Goal: Task Accomplishment & Management: Complete application form

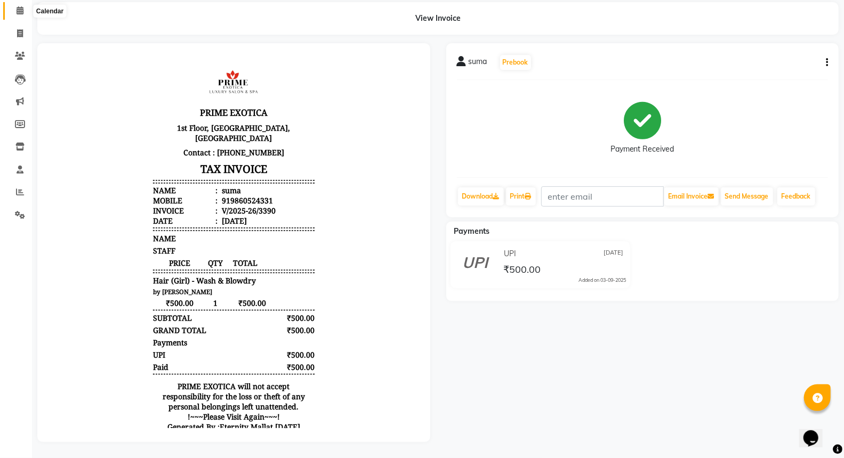
click at [18, 6] on icon at bounding box center [20, 10] width 7 height 8
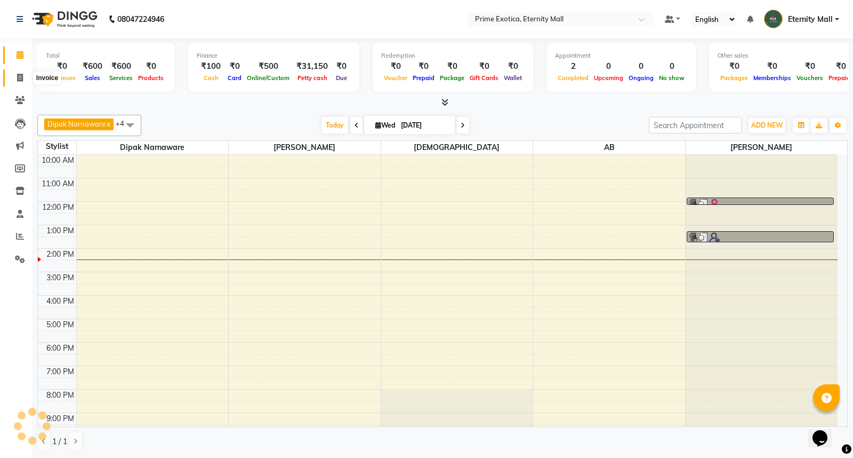
click at [20, 72] on span at bounding box center [20, 78] width 19 height 12
select select "service"
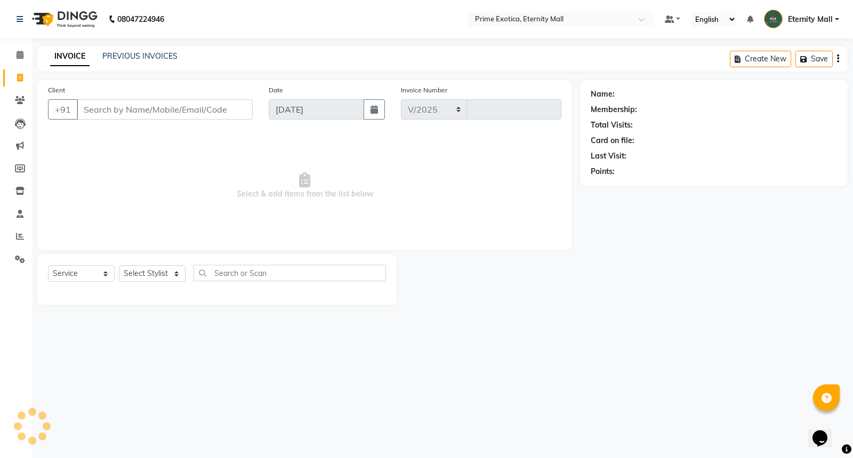
select select "5774"
type input "3391"
click at [156, 274] on select "Select Stylist" at bounding box center [152, 273] width 67 height 17
click at [153, 274] on select "Select Stylist AB ADMIN ajay vikram lakshane [PERSON_NAME] Isha [PERSON_NAME] […" at bounding box center [152, 273] width 67 height 17
click at [156, 277] on select "Select Stylist AB ADMIN ajay vikram lakshane [PERSON_NAME] Isha [PERSON_NAME] […" at bounding box center [152, 273] width 67 height 17
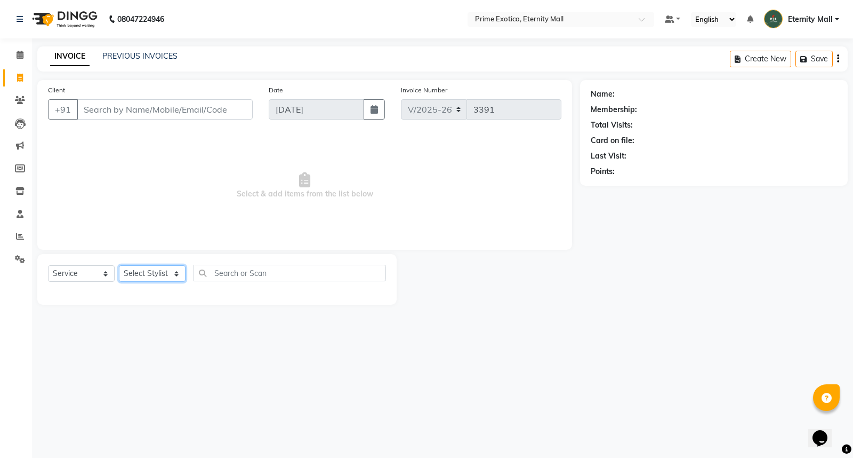
select select "66179"
click at [119, 266] on select "Select Stylist AB ADMIN ajay vikram lakshane [PERSON_NAME] Isha [PERSON_NAME] […" at bounding box center [152, 273] width 67 height 17
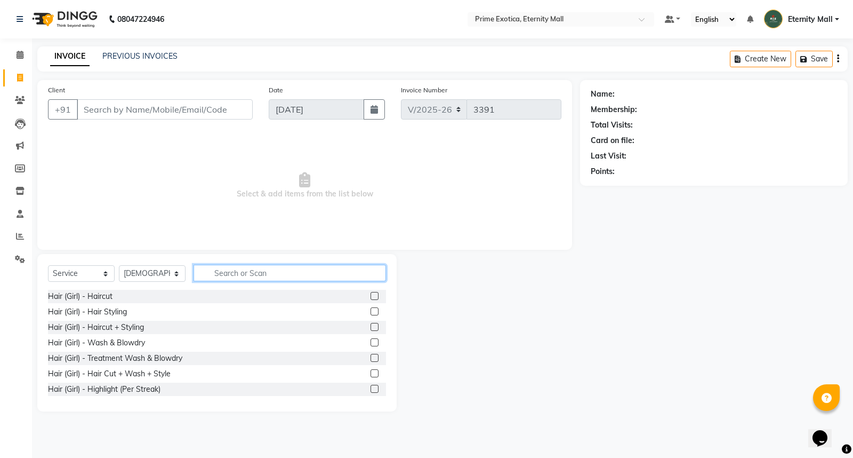
click at [275, 273] on input "text" at bounding box center [290, 273] width 193 height 17
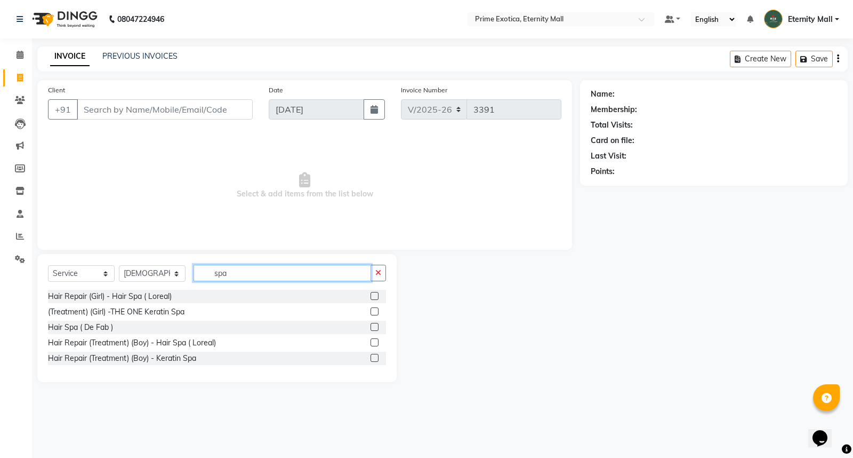
type input "spa"
click at [373, 297] on label at bounding box center [375, 296] width 8 height 8
click at [373, 297] on input "checkbox" at bounding box center [374, 296] width 7 height 7
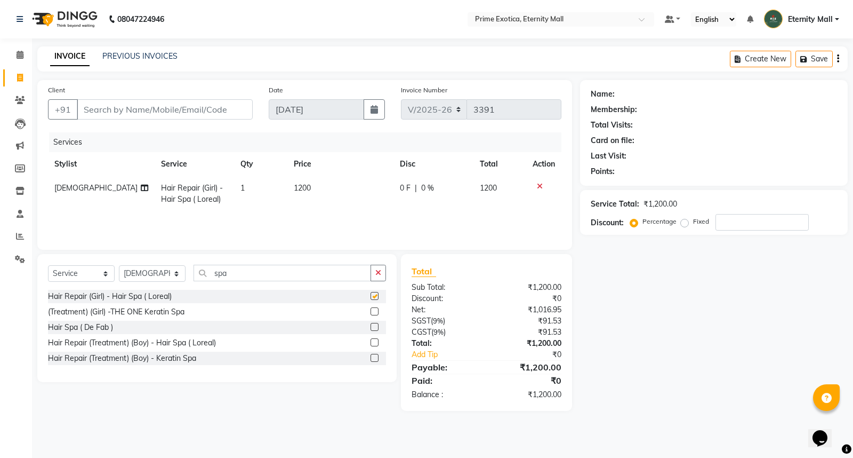
checkbox input "false"
click at [356, 216] on div "Services Stylist Service Qty Price Disc Total Action [PERSON_NAME] Hair Repair …" at bounding box center [305, 185] width 514 height 107
click at [757, 307] on div "Name: Membership: Total Visits: Card on file: Last Visit: Points: Service Total…" at bounding box center [718, 245] width 276 height 331
click at [307, 187] on span "1200" at bounding box center [302, 188] width 17 height 10
select select "66179"
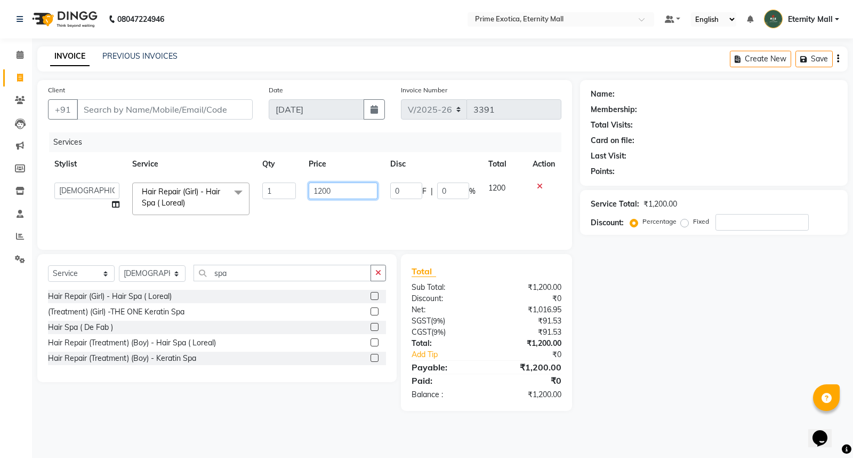
click at [322, 187] on input "1200" at bounding box center [343, 190] width 69 height 17
type input "1800"
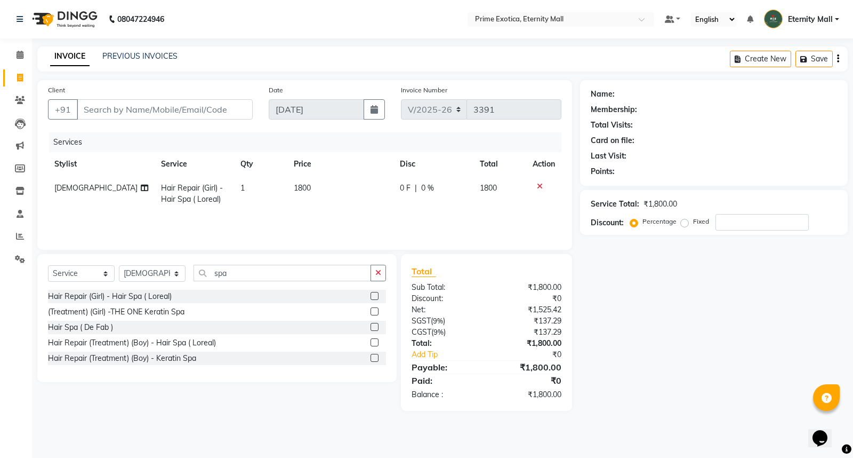
click at [387, 251] on div "Client +91 Date [DATE] Invoice Number V/2025 V/[PHONE_NUMBER] Services Stylist …" at bounding box center [304, 245] width 551 height 331
click at [301, 186] on span "1800" at bounding box center [302, 188] width 17 height 10
select select "66179"
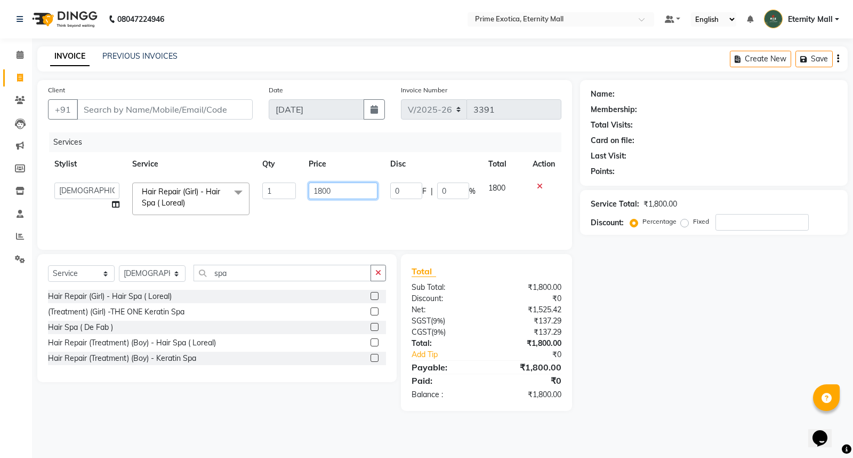
click at [323, 188] on input "1800" at bounding box center [343, 190] width 69 height 17
type input "1700"
click at [301, 222] on div "Services Stylist Service Qty Price Disc Total Action AB ADMIN ajay vikram laksh…" at bounding box center [305, 185] width 514 height 107
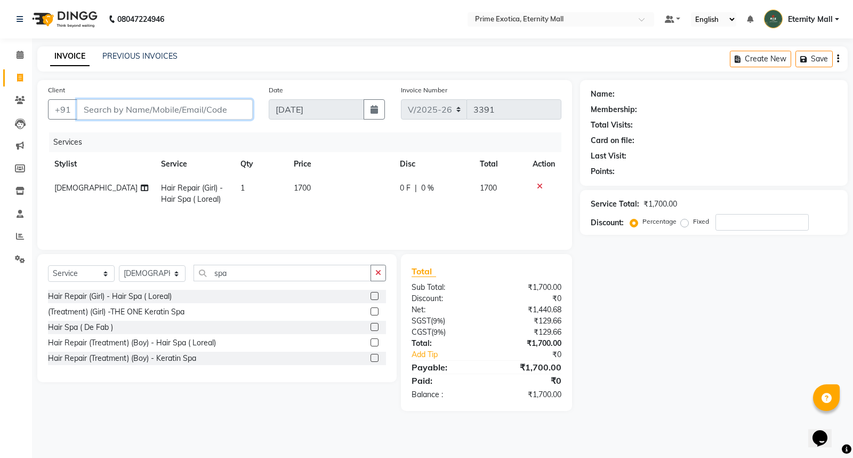
click at [98, 106] on input "Client" at bounding box center [165, 109] width 176 height 20
type input "7"
type input "0"
type input "7066624019"
click at [210, 116] on button "Add Client" at bounding box center [225, 109] width 55 height 20
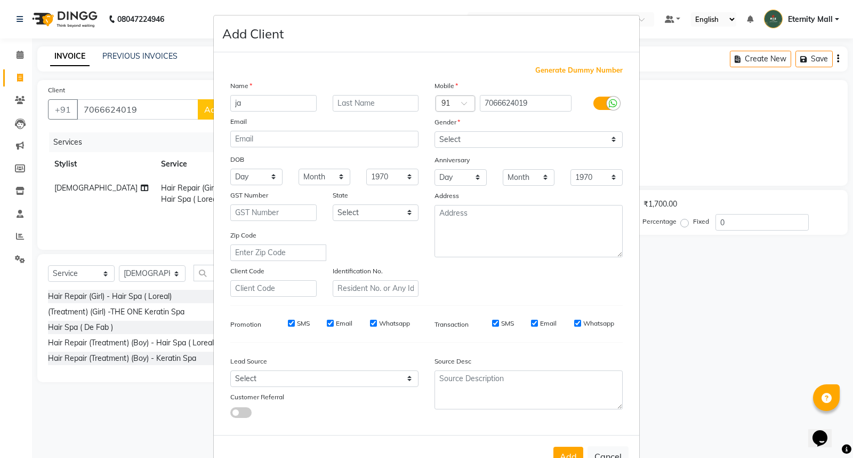
type input "j"
type input "kajal"
click at [456, 144] on select "Select [DEMOGRAPHIC_DATA] [DEMOGRAPHIC_DATA] Other Prefer Not To Say" at bounding box center [529, 139] width 188 height 17
select select "[DEMOGRAPHIC_DATA]"
click at [435, 131] on select "Select [DEMOGRAPHIC_DATA] [DEMOGRAPHIC_DATA] Other Prefer Not To Say" at bounding box center [529, 139] width 188 height 17
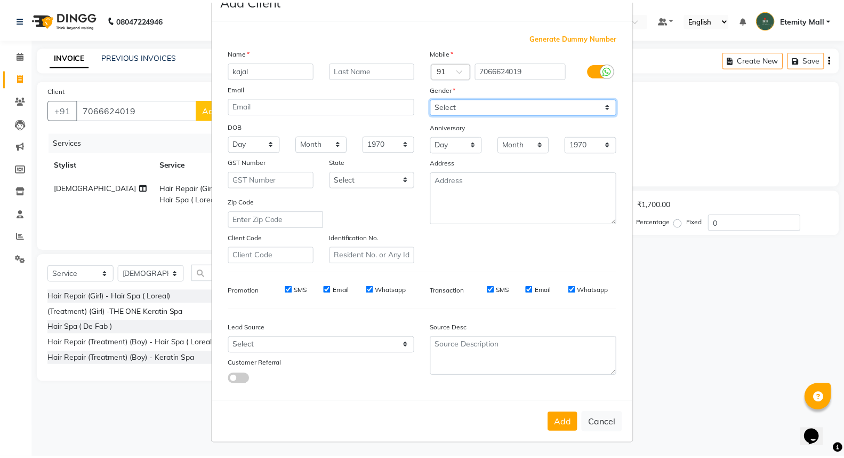
scroll to position [35, 0]
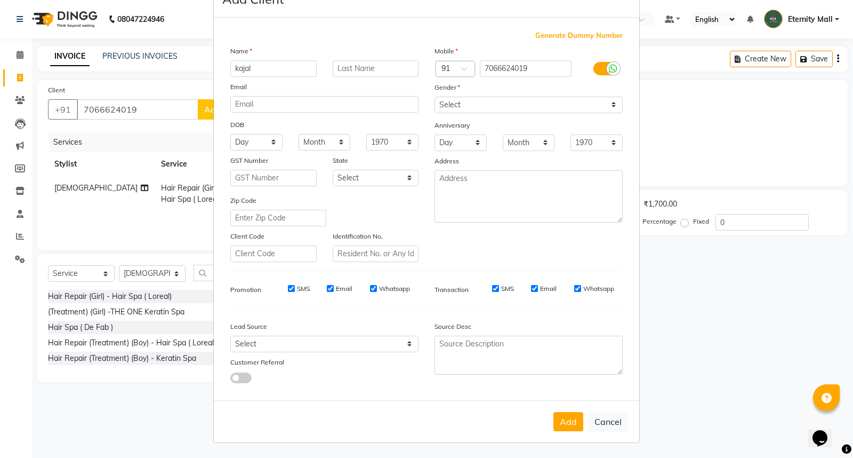
click at [549, 428] on div "Add Cancel" at bounding box center [427, 421] width 426 height 42
click at [554, 412] on button "Add" at bounding box center [569, 421] width 30 height 19
select select
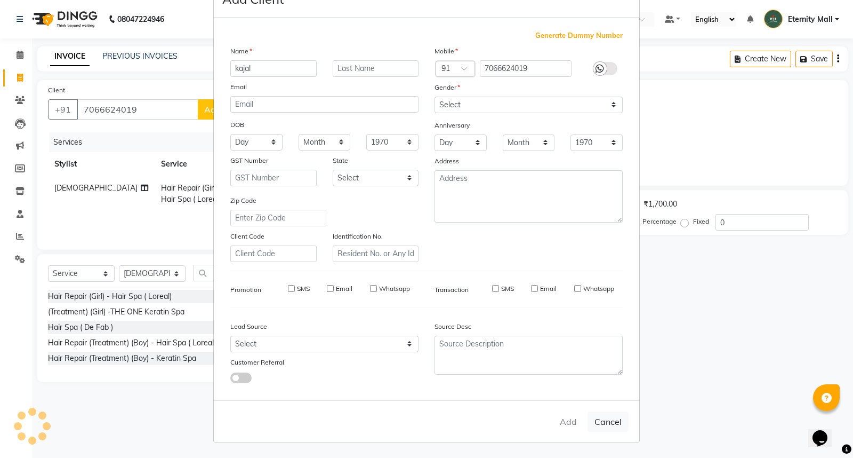
select select
checkbox input "false"
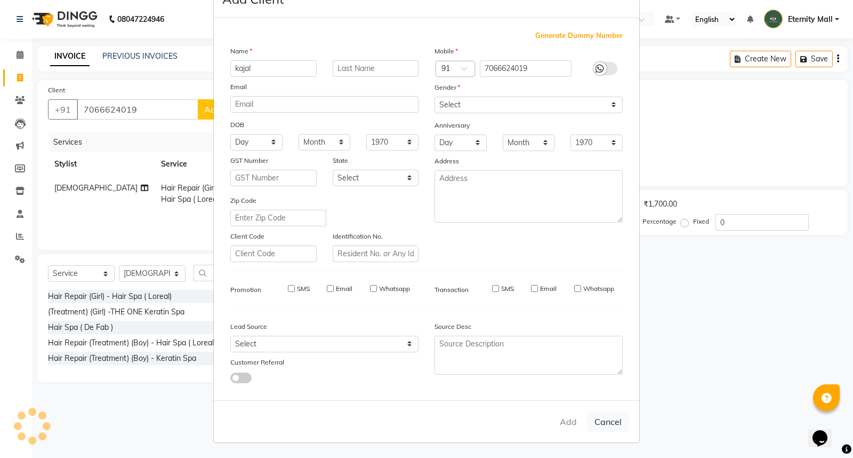
checkbox input "false"
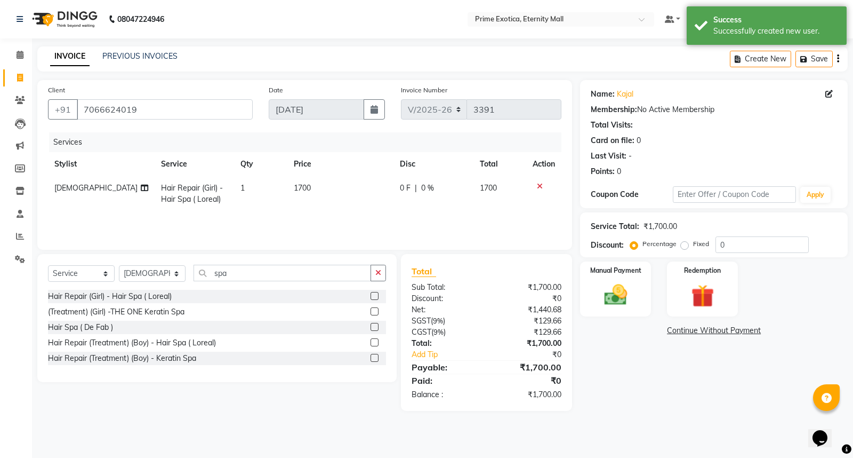
click at [312, 187] on td "1700" at bounding box center [341, 193] width 106 height 35
select select "66179"
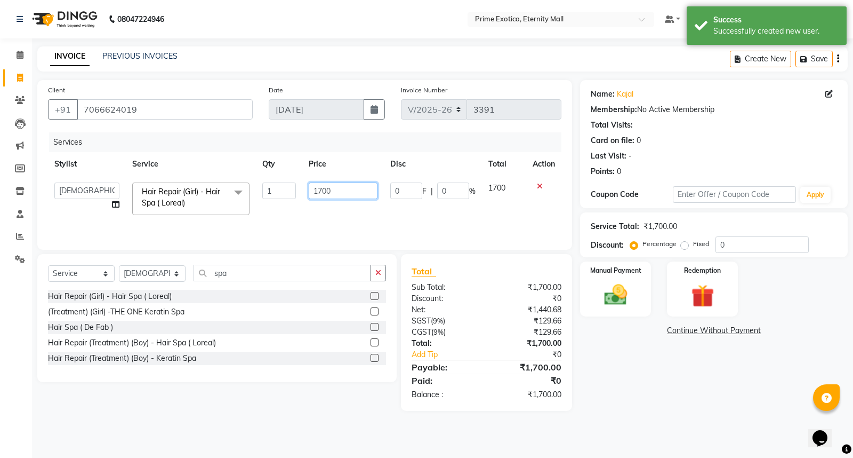
click at [321, 191] on input "1700" at bounding box center [343, 190] width 69 height 17
type input "1800"
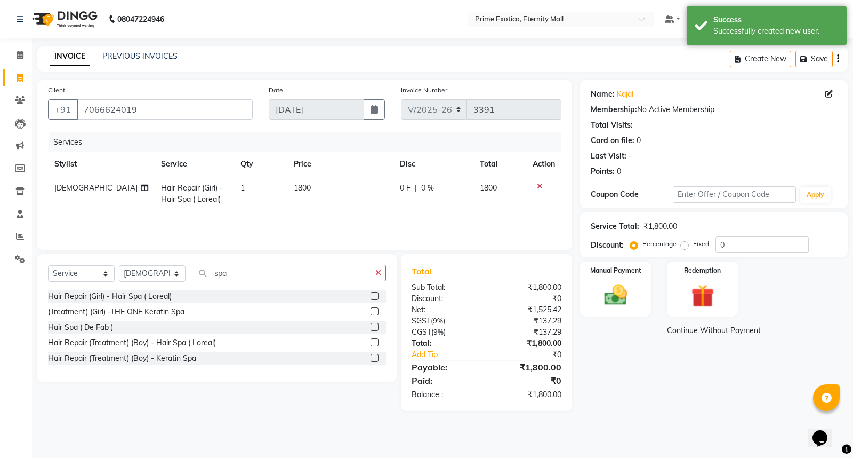
click at [348, 207] on td "1800" at bounding box center [341, 193] width 106 height 35
select select "66179"
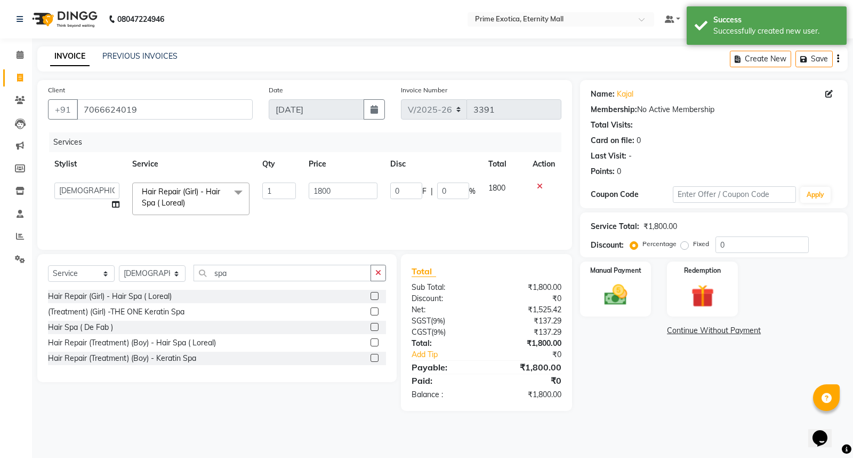
click at [656, 296] on div "Manual Payment Redemption" at bounding box center [714, 288] width 284 height 55
click at [610, 292] on img at bounding box center [616, 294] width 38 height 27
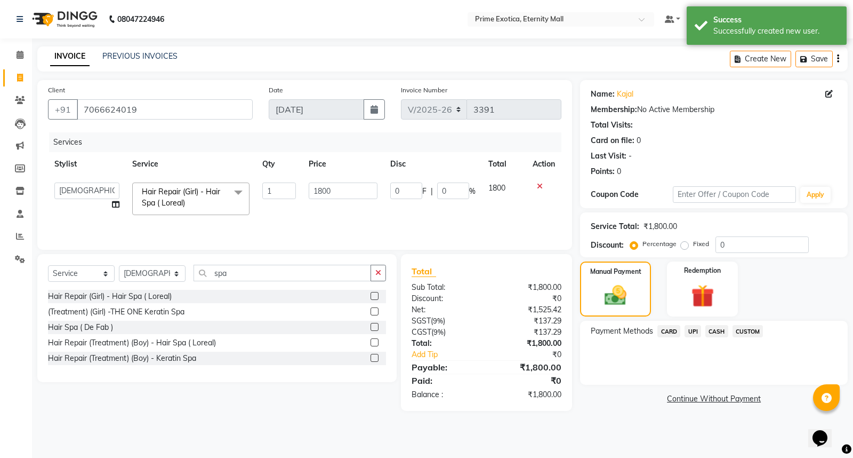
click at [696, 328] on span "UPI" at bounding box center [693, 331] width 17 height 12
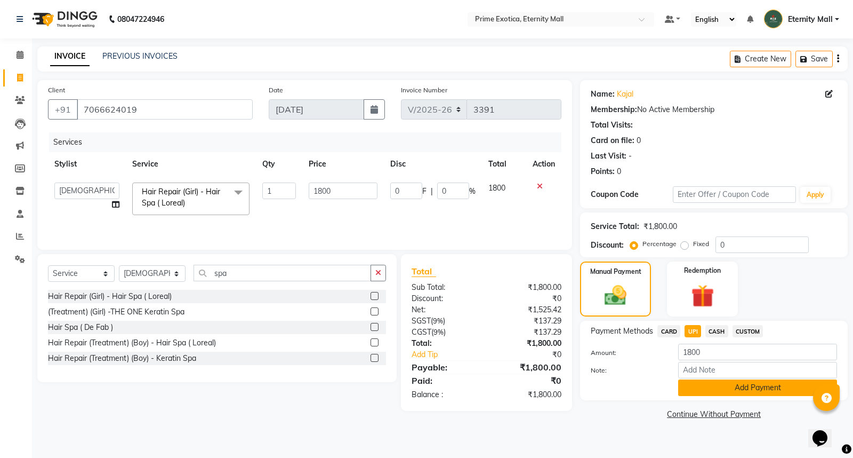
click at [692, 382] on button "Add Payment" at bounding box center [758, 387] width 159 height 17
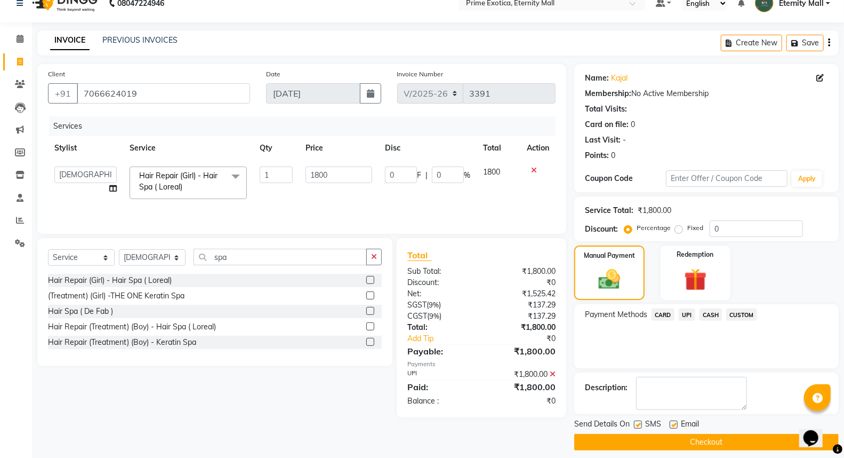
scroll to position [24, 0]
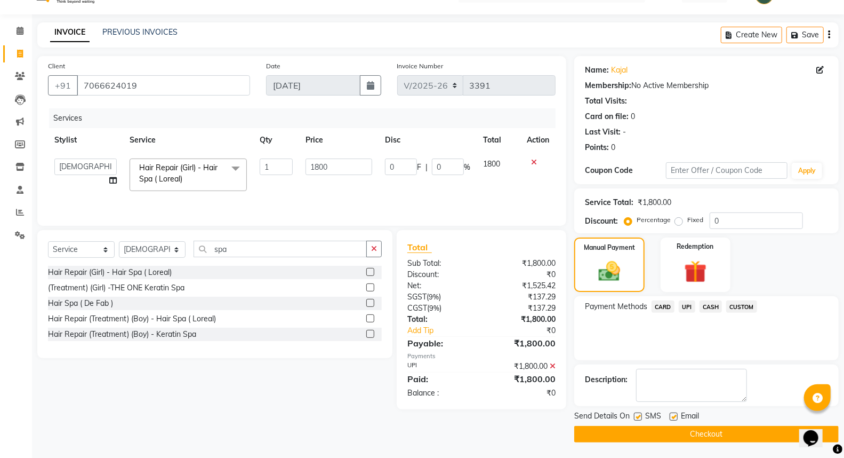
click at [692, 438] on button "Checkout" at bounding box center [707, 434] width 265 height 17
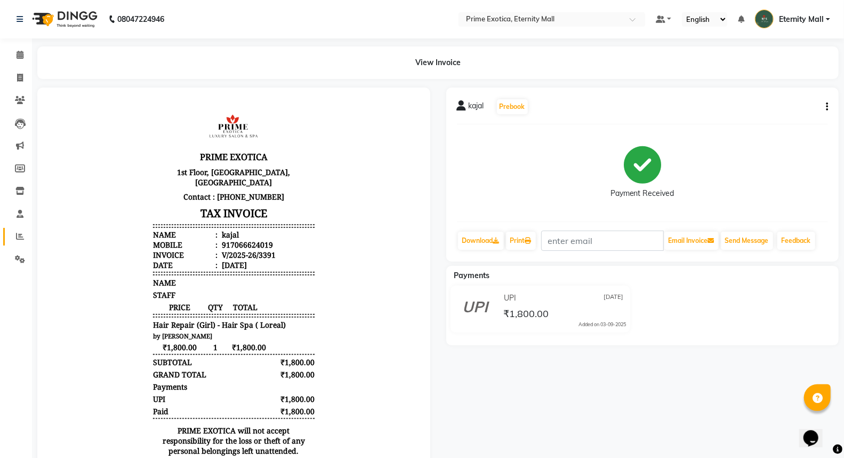
click at [8, 231] on link "Reports" at bounding box center [16, 237] width 26 height 18
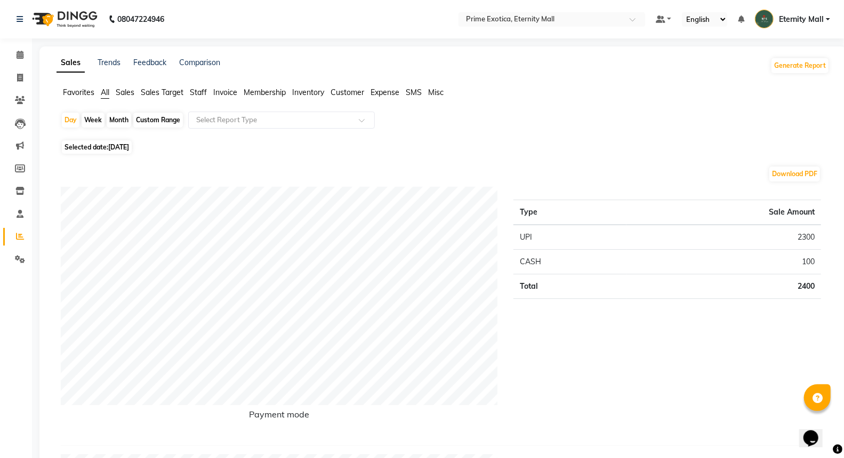
click at [114, 127] on div "Month" at bounding box center [119, 120] width 25 height 15
select select "9"
select select "2025"
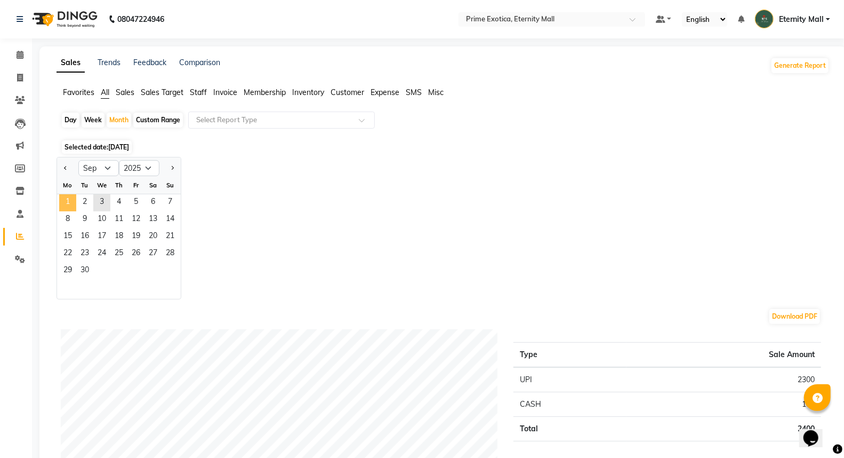
click at [67, 200] on span "1" at bounding box center [67, 202] width 17 height 17
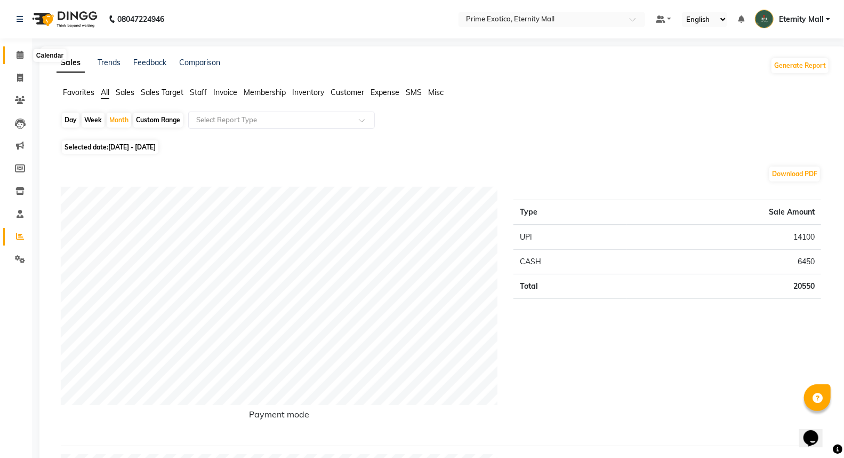
click at [23, 55] on span at bounding box center [20, 55] width 19 height 12
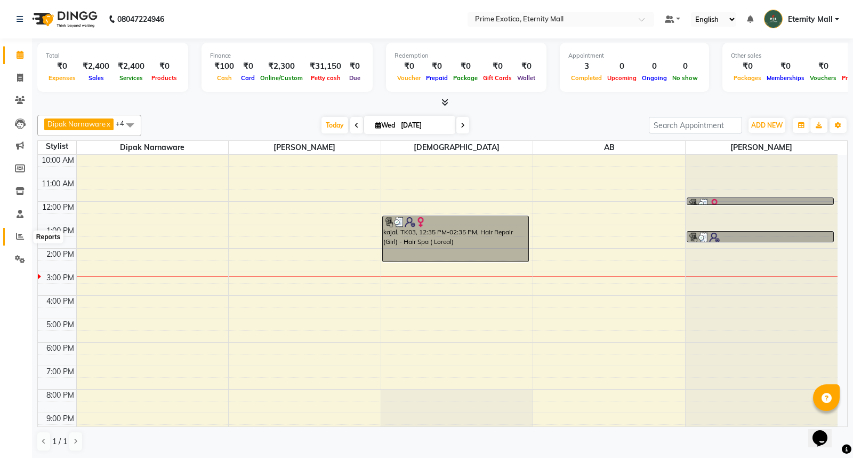
click at [18, 236] on icon at bounding box center [20, 236] width 8 height 8
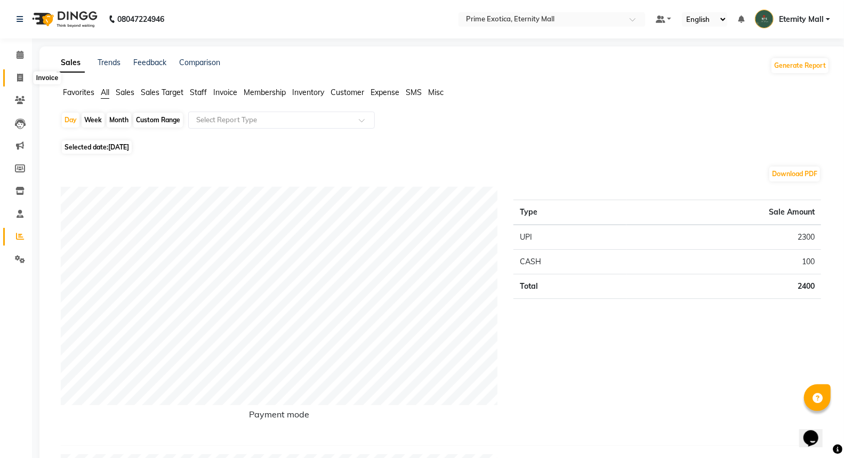
click at [11, 75] on span at bounding box center [20, 78] width 19 height 12
select select "5774"
select select "service"
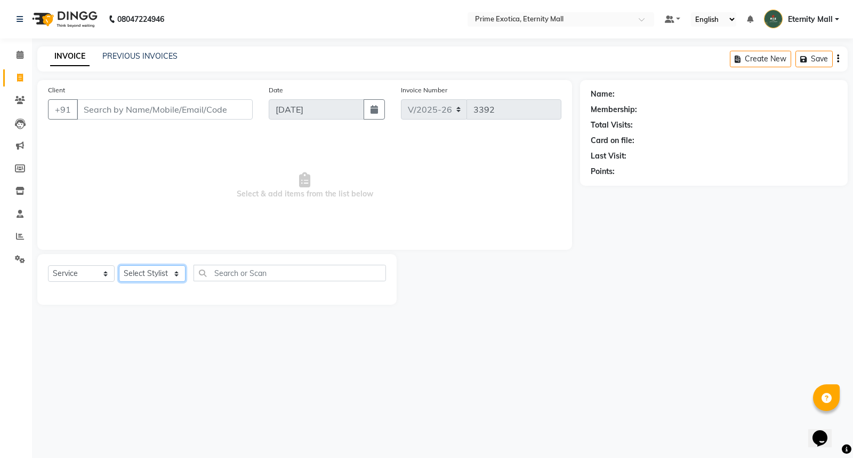
click at [137, 269] on select "Select Stylist AB ADMIN ajay vikram lakshane [PERSON_NAME] Isha [PERSON_NAME] […" at bounding box center [152, 273] width 67 height 17
select select "67677"
click at [119, 266] on select "Select Stylist AB ADMIN ajay vikram lakshane [PERSON_NAME] Isha [PERSON_NAME] […" at bounding box center [152, 273] width 67 height 17
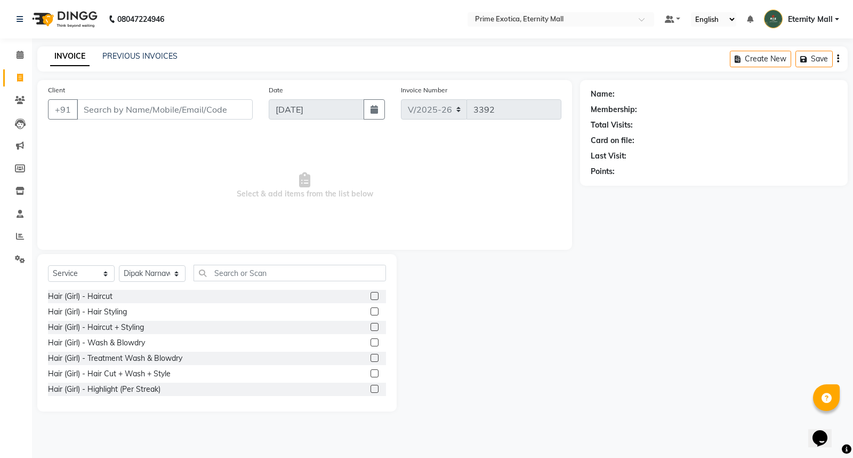
click at [371, 295] on label at bounding box center [375, 296] width 8 height 8
click at [371, 295] on input "checkbox" at bounding box center [374, 296] width 7 height 7
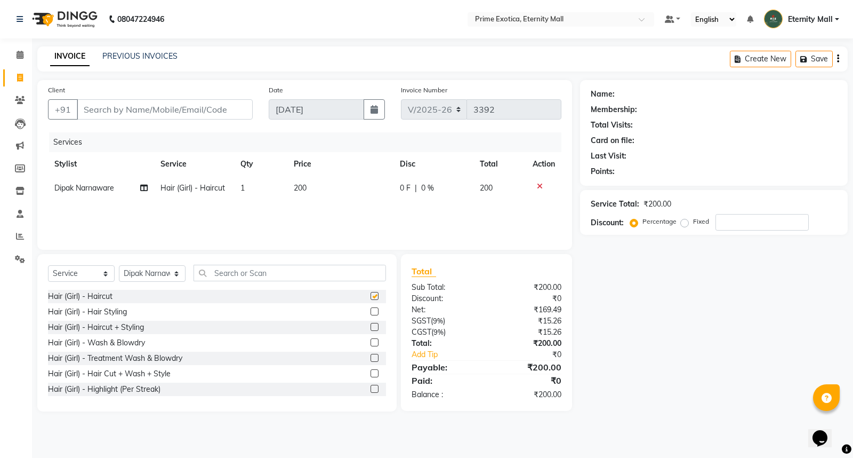
checkbox input "false"
click at [316, 188] on td "200" at bounding box center [341, 188] width 106 height 24
select select "67677"
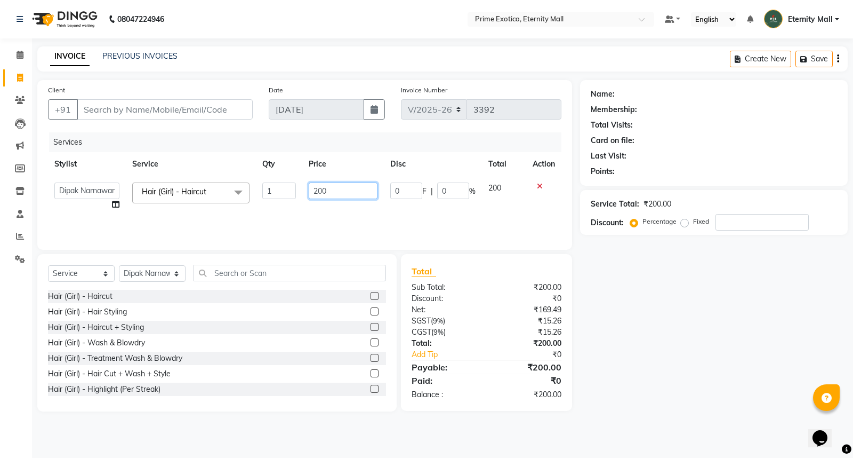
click at [317, 188] on input "200" at bounding box center [343, 190] width 69 height 17
type input "300"
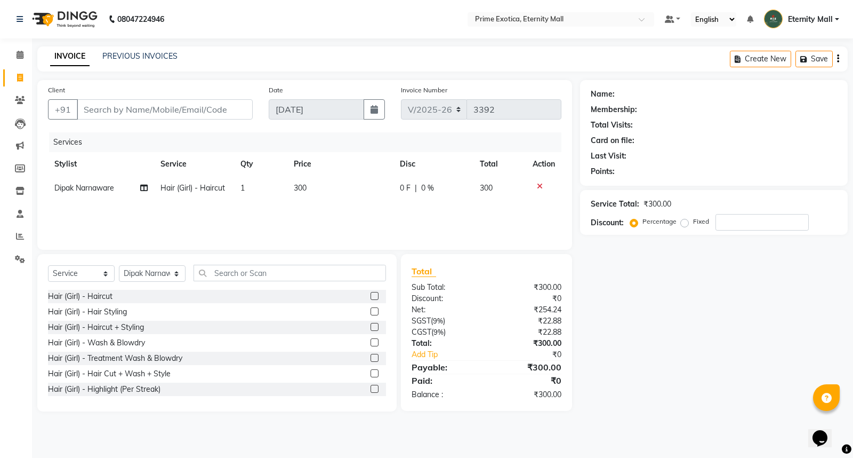
click at [324, 222] on div "Services Stylist Service Qty Price Disc Total Action [PERSON_NAME] Hair (Girl) …" at bounding box center [305, 185] width 514 height 107
click at [195, 108] on input "Client" at bounding box center [165, 109] width 176 height 20
click at [82, 106] on input "Client" at bounding box center [165, 109] width 176 height 20
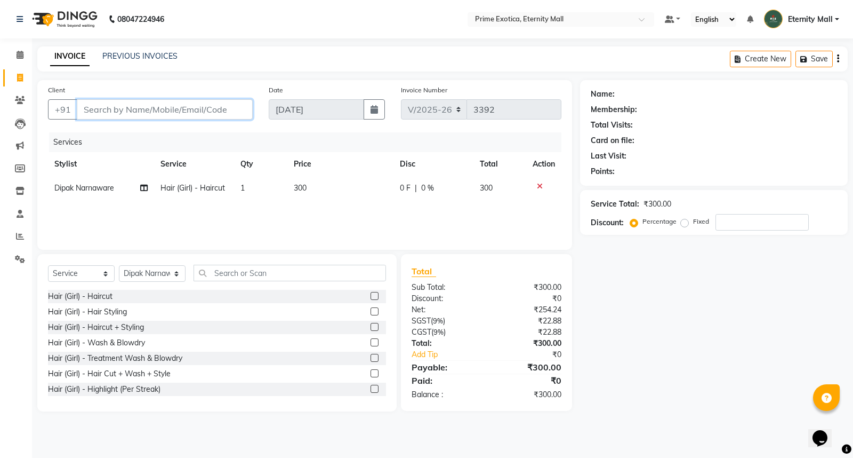
type input "8"
type input "0"
type input "8421245689"
click at [217, 112] on span "Add Client" at bounding box center [225, 109] width 42 height 11
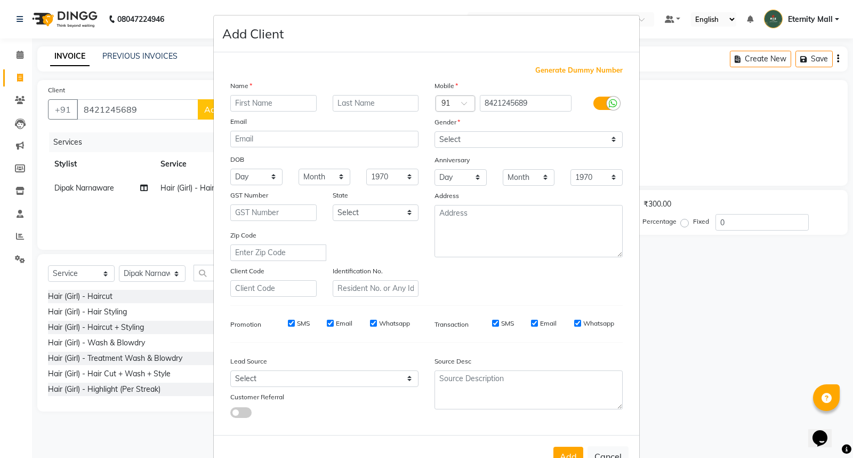
click at [243, 99] on input "text" at bounding box center [273, 103] width 86 height 17
type input "ketki"
click at [521, 134] on select "Select [DEMOGRAPHIC_DATA] [DEMOGRAPHIC_DATA] Other Prefer Not To Say" at bounding box center [529, 139] width 188 height 17
select select "[DEMOGRAPHIC_DATA]"
click at [435, 131] on select "Select [DEMOGRAPHIC_DATA] [DEMOGRAPHIC_DATA] Other Prefer Not To Say" at bounding box center [529, 139] width 188 height 17
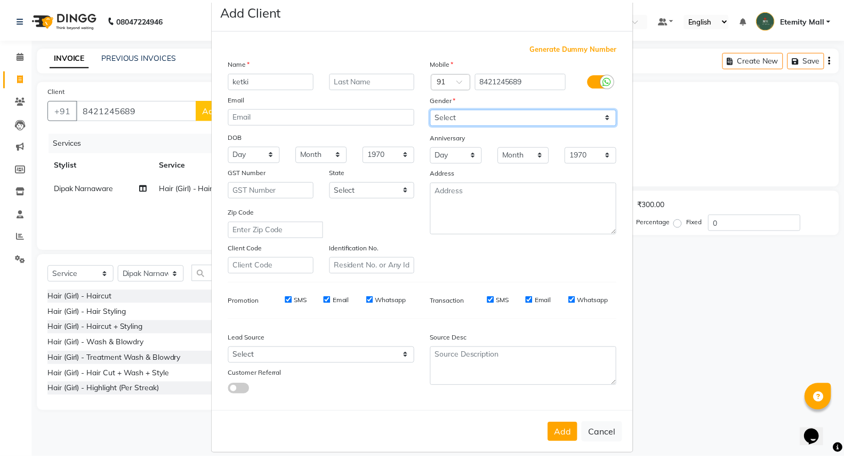
scroll to position [35, 0]
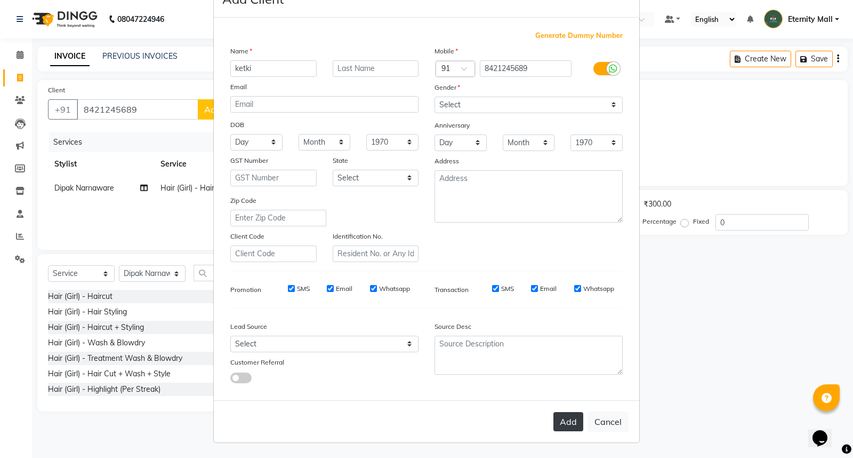
click at [558, 425] on button "Add" at bounding box center [569, 421] width 30 height 19
select select
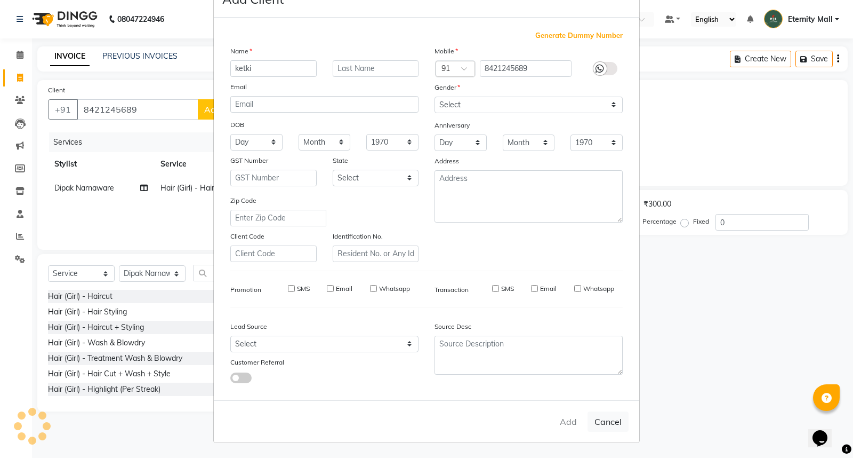
select select
checkbox input "false"
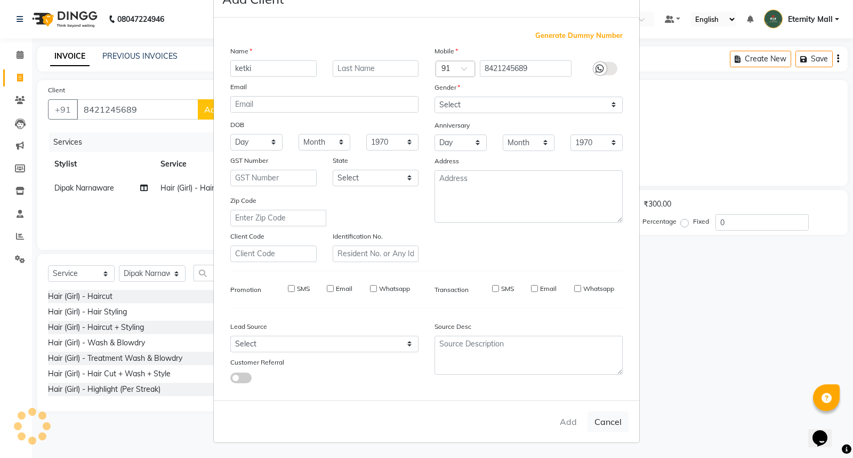
checkbox input "false"
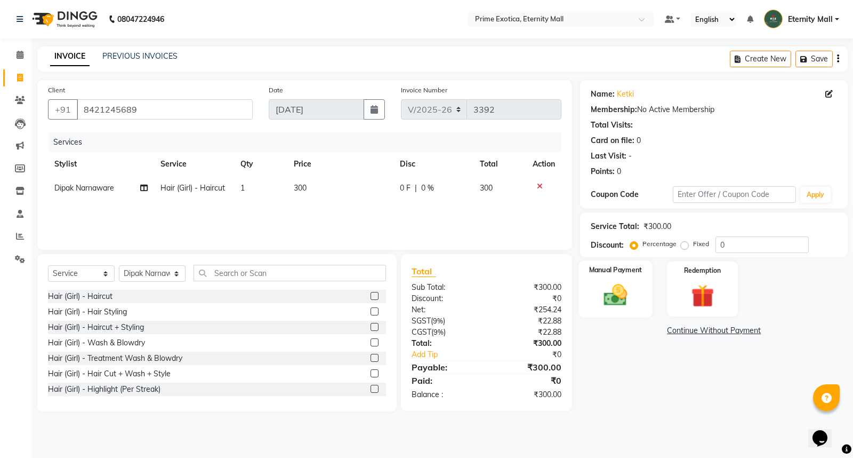
click at [607, 308] on img at bounding box center [616, 294] width 38 height 27
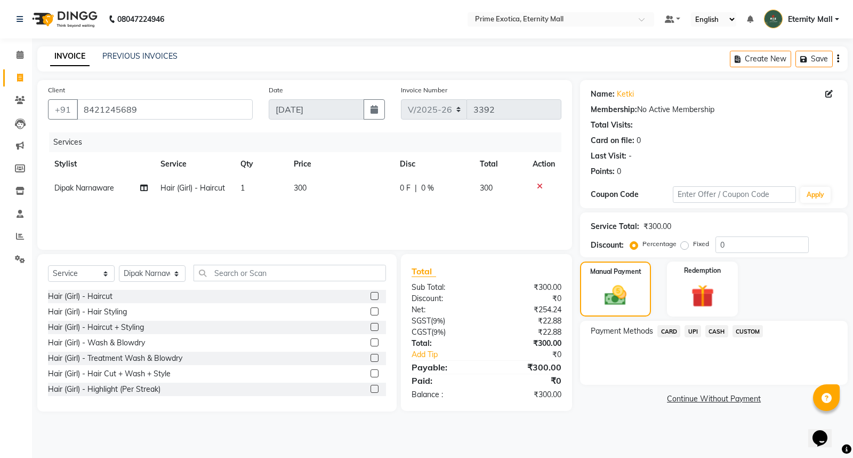
click at [692, 331] on span "UPI" at bounding box center [693, 331] width 17 height 12
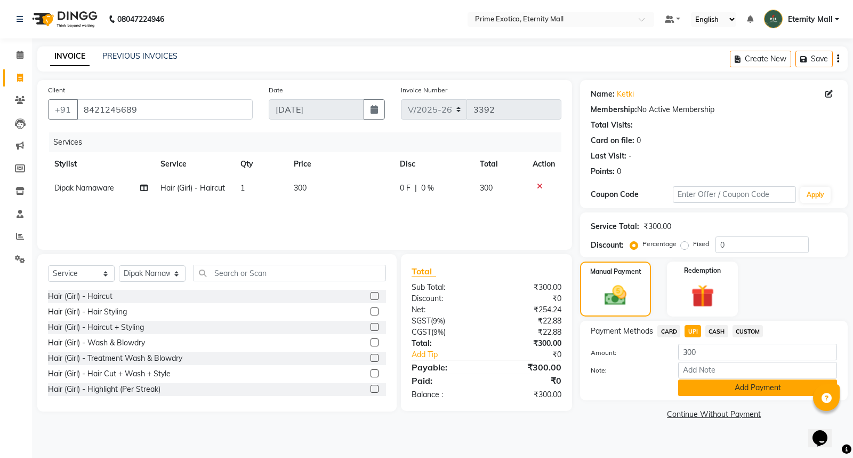
click at [681, 393] on button "Add Payment" at bounding box center [758, 387] width 159 height 17
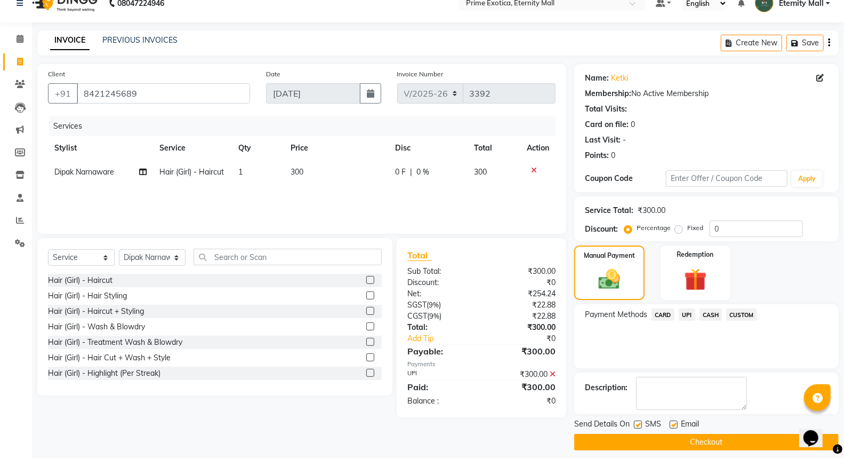
scroll to position [24, 0]
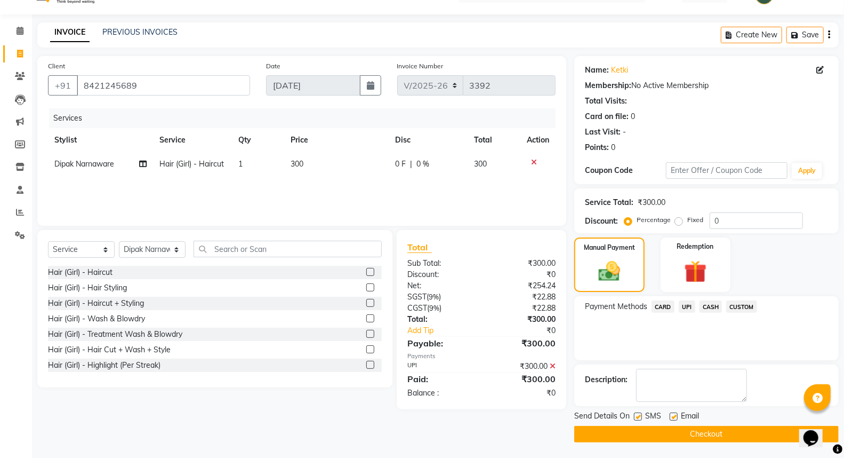
click at [707, 434] on button "Checkout" at bounding box center [707, 434] width 265 height 17
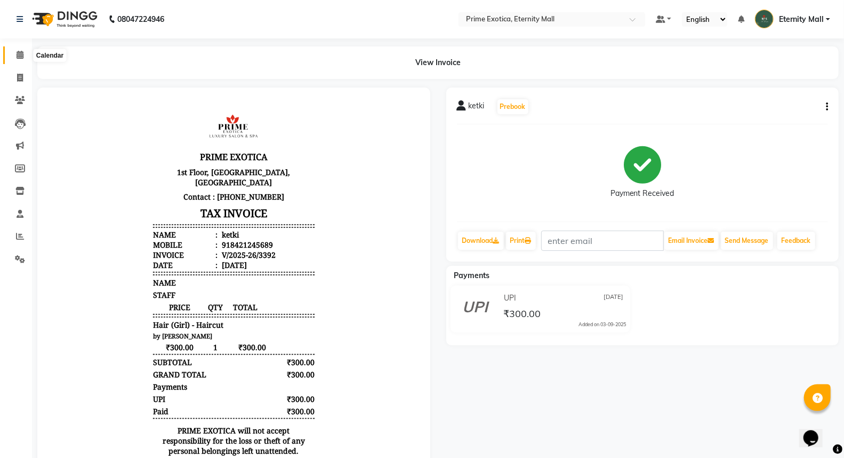
click at [17, 55] on icon at bounding box center [20, 55] width 7 height 8
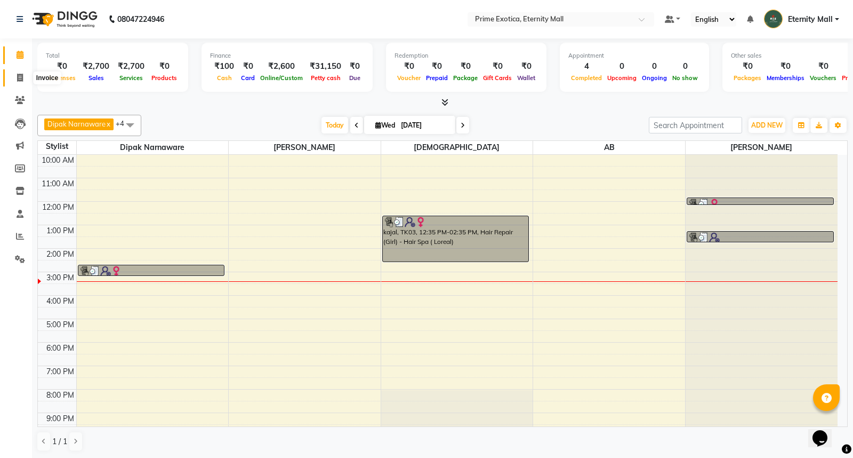
click at [19, 76] on icon at bounding box center [20, 78] width 6 height 8
select select "service"
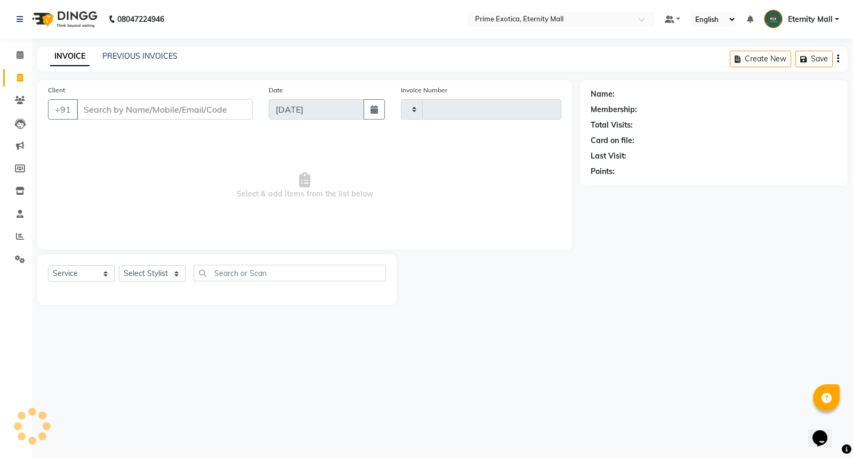
type input "3393"
select select "5774"
click at [155, 275] on select "Select Stylist AB ADMIN ajay vikram lakshane [PERSON_NAME] Isha [PERSON_NAME] […" at bounding box center [152, 273] width 67 height 17
select select "66509"
click at [119, 266] on select "Select Stylist AB ADMIN ajay vikram lakshane [PERSON_NAME] Isha [PERSON_NAME] […" at bounding box center [152, 273] width 67 height 17
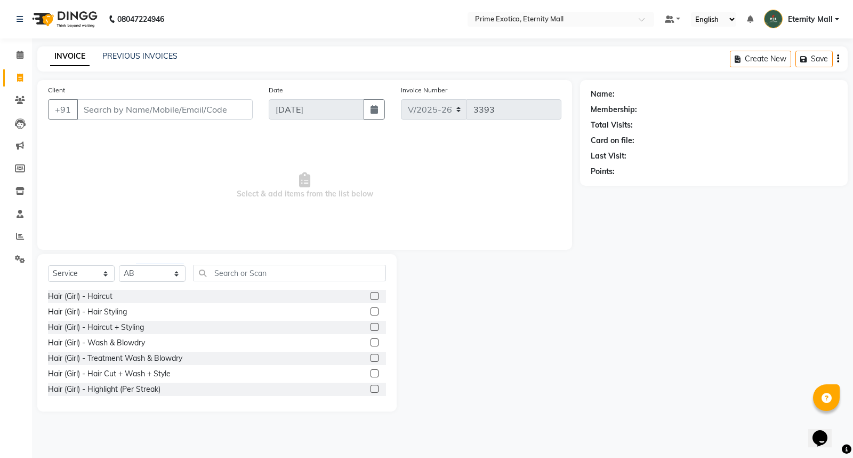
click at [371, 293] on label at bounding box center [375, 296] width 8 height 8
click at [371, 293] on input "checkbox" at bounding box center [374, 296] width 7 height 7
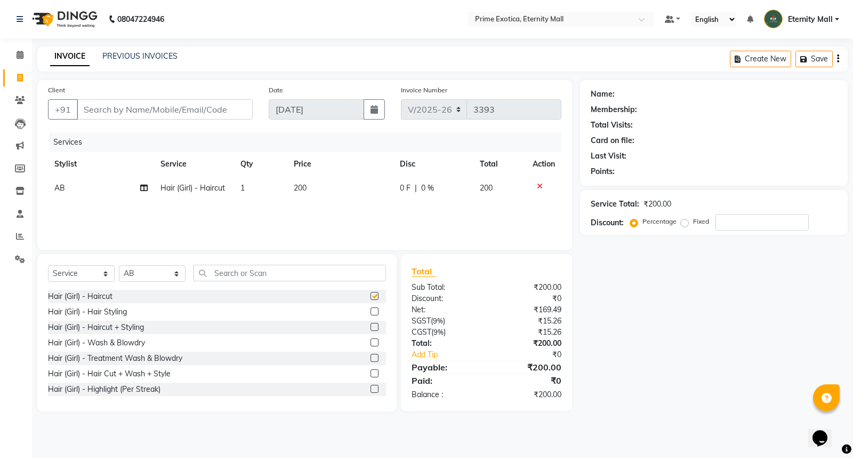
checkbox input "false"
click at [318, 187] on td "200" at bounding box center [341, 188] width 106 height 24
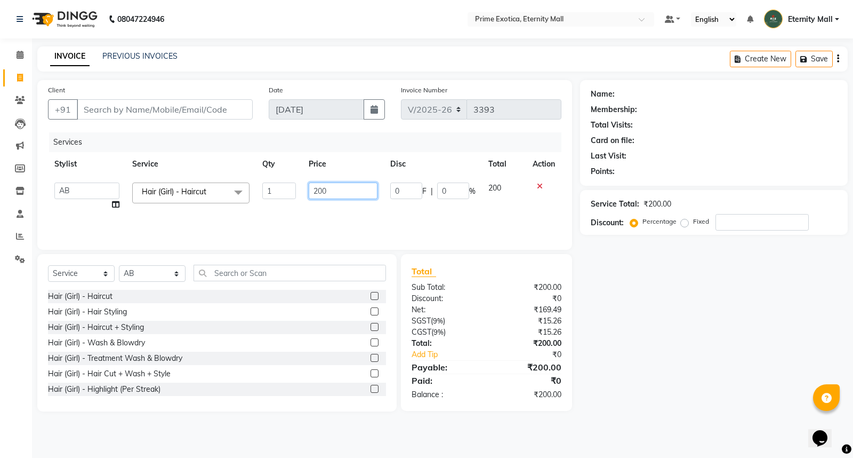
click at [314, 194] on input "200" at bounding box center [343, 190] width 69 height 17
click at [316, 193] on input "200" at bounding box center [343, 190] width 69 height 17
type input "300"
click at [369, 209] on div "Services Stylist Service Qty Price Disc Total Action AB ADMIN ajay vikram laksh…" at bounding box center [305, 185] width 514 height 107
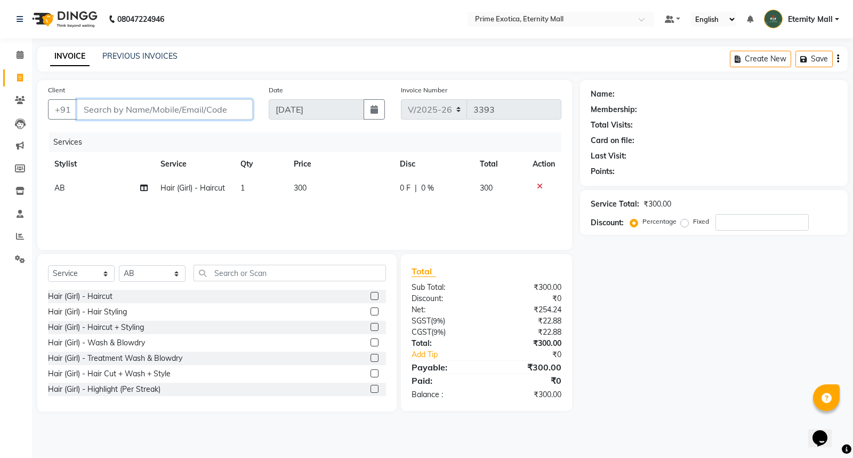
click at [142, 108] on input "Client" at bounding box center [165, 109] width 176 height 20
type input "9"
type input "0"
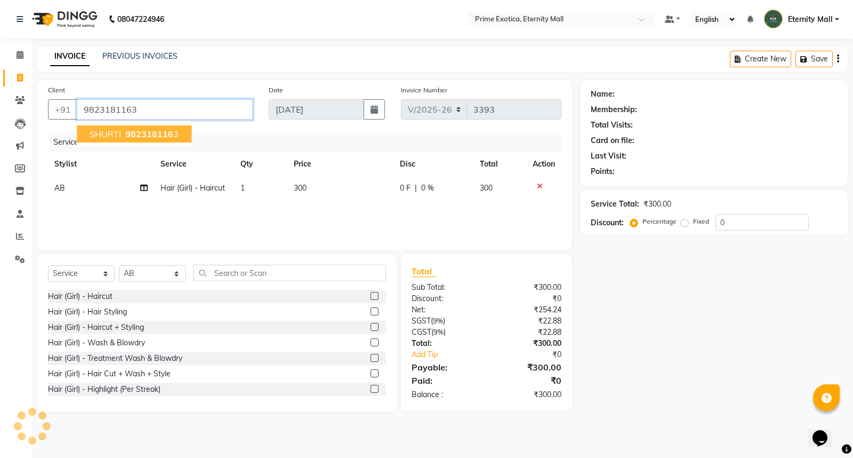
type input "9823181163"
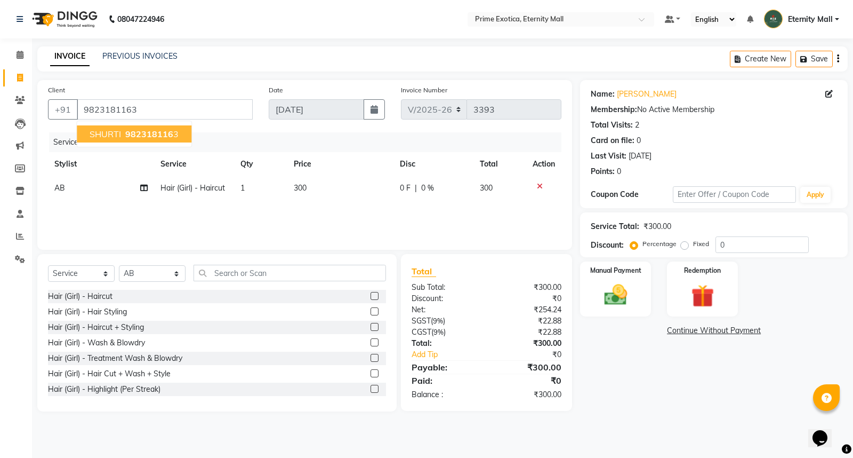
click at [135, 140] on button "SHURTI 982318116 3" at bounding box center [134, 133] width 115 height 17
click at [615, 273] on label "Manual Payment" at bounding box center [615, 270] width 53 height 10
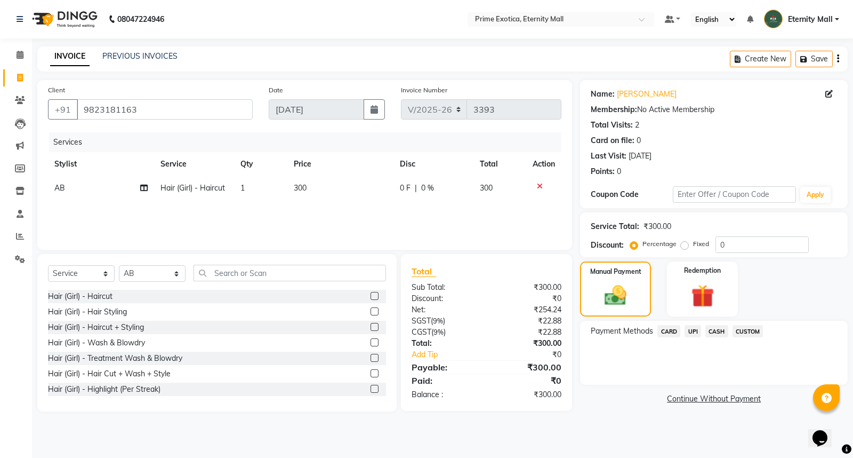
click at [719, 332] on span "CASH" at bounding box center [717, 331] width 23 height 12
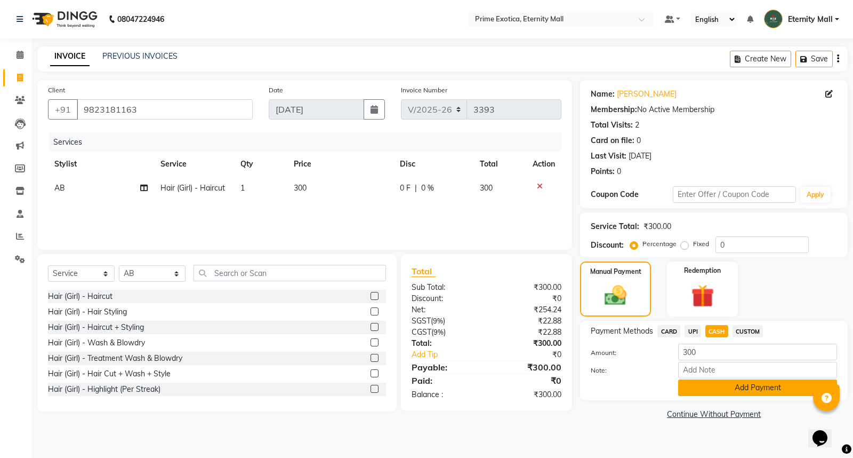
click at [717, 392] on button "Add Payment" at bounding box center [758, 387] width 159 height 17
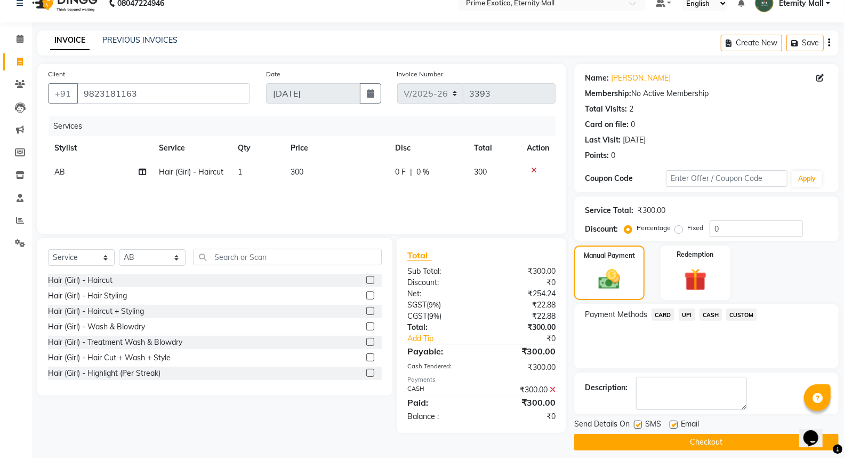
scroll to position [24, 0]
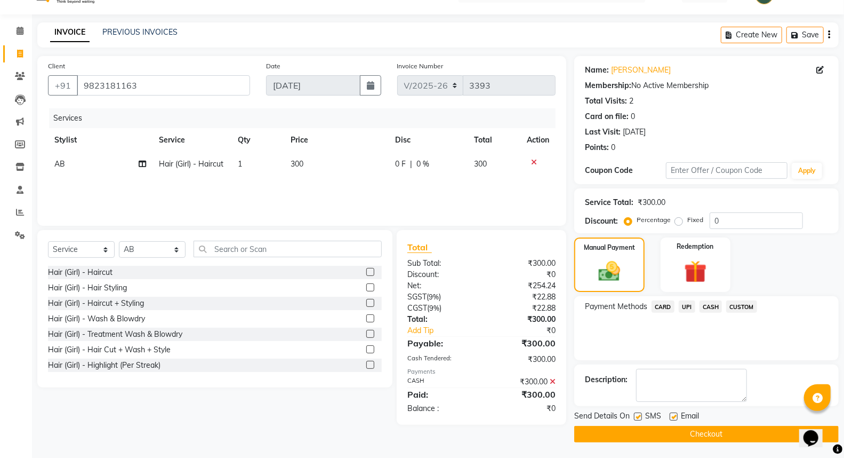
click at [635, 435] on button "Checkout" at bounding box center [707, 434] width 265 height 17
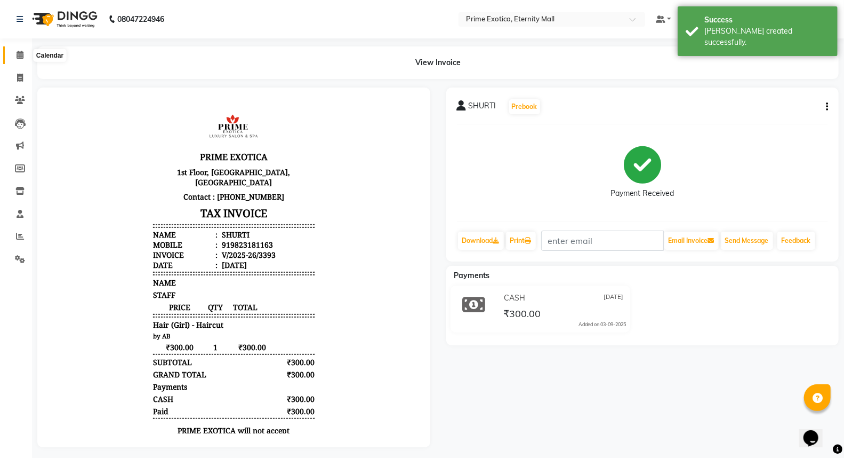
click at [22, 56] on icon at bounding box center [20, 55] width 7 height 8
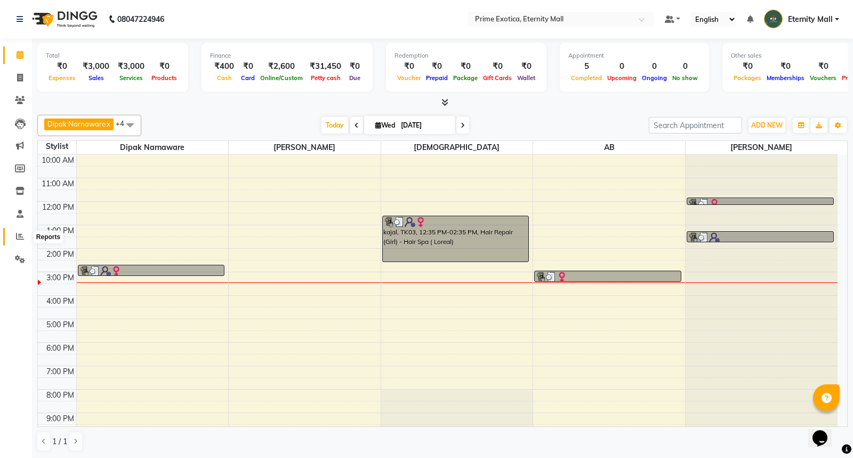
click at [16, 237] on icon at bounding box center [20, 236] width 8 height 8
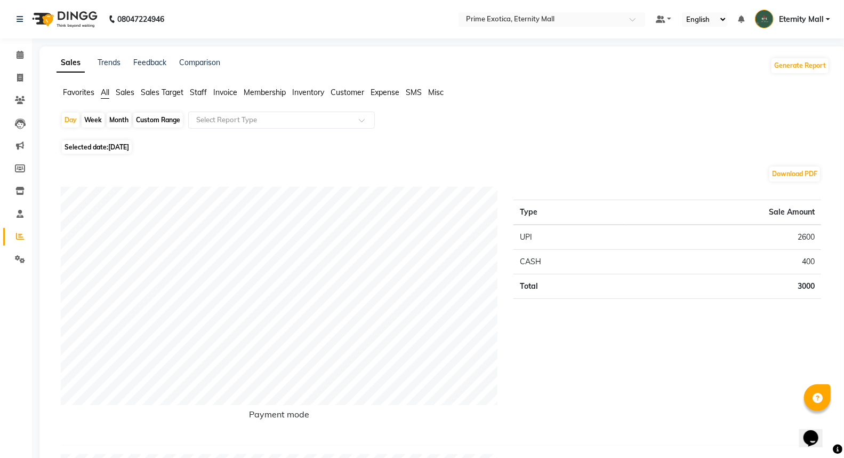
click at [116, 115] on div "Month" at bounding box center [119, 120] width 25 height 15
select select "9"
select select "2025"
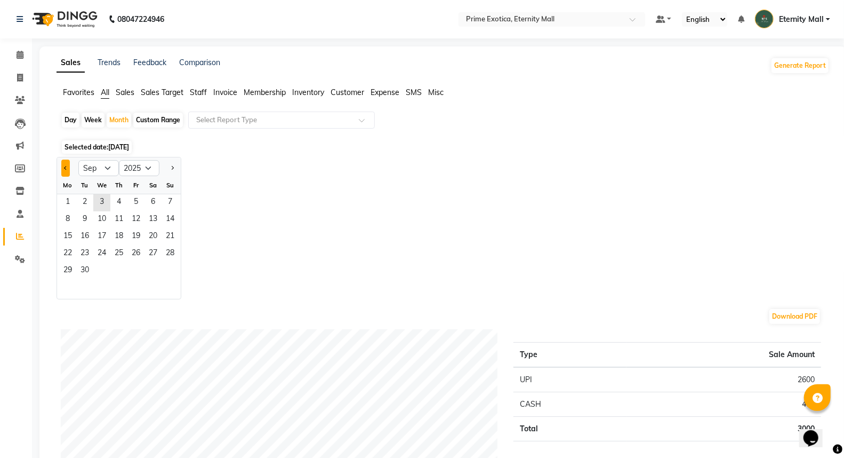
click at [65, 171] on button "Previous month" at bounding box center [65, 167] width 9 height 17
select select "8"
click at [135, 199] on span "1" at bounding box center [135, 202] width 17 height 17
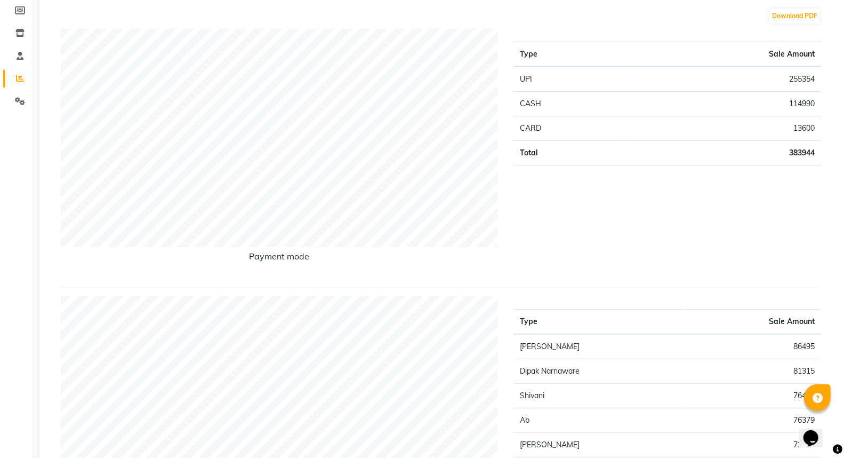
scroll to position [118, 0]
